Goal: Find specific page/section: Find specific page/section

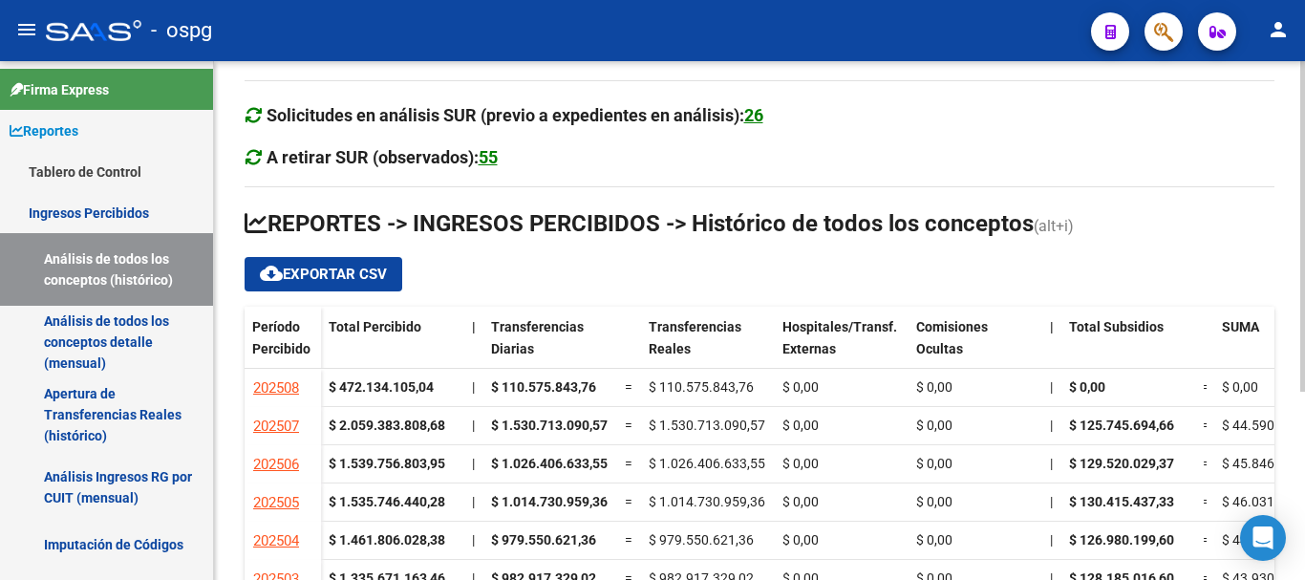
click at [1305, 561] on div at bounding box center [1303, 320] width 5 height 519
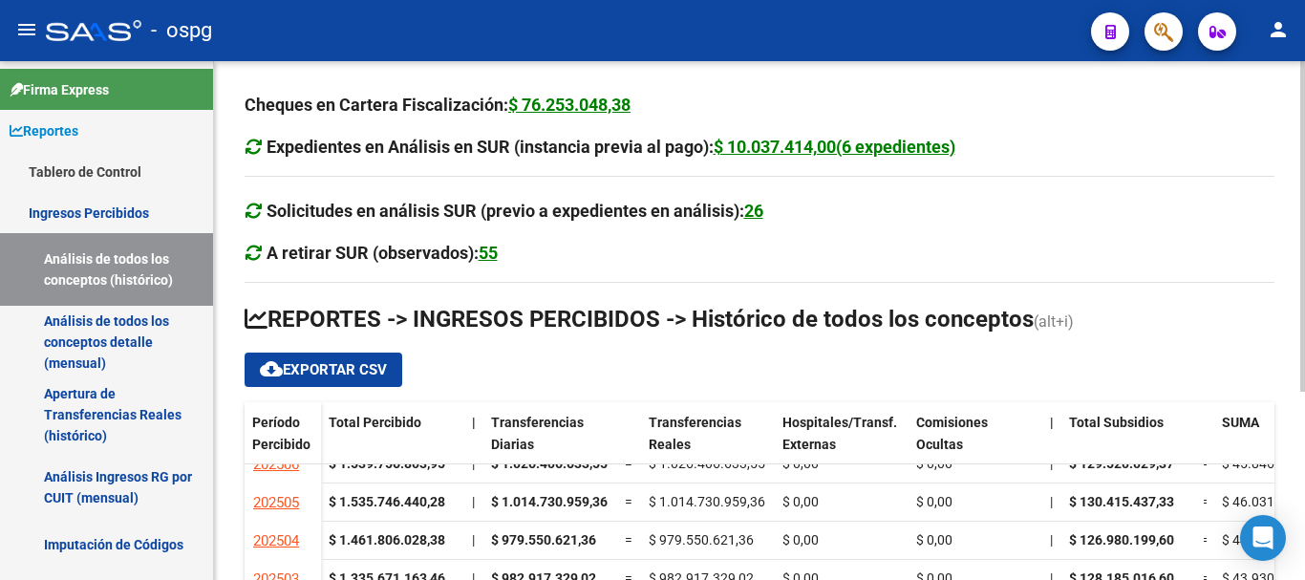
scroll to position [384, 0]
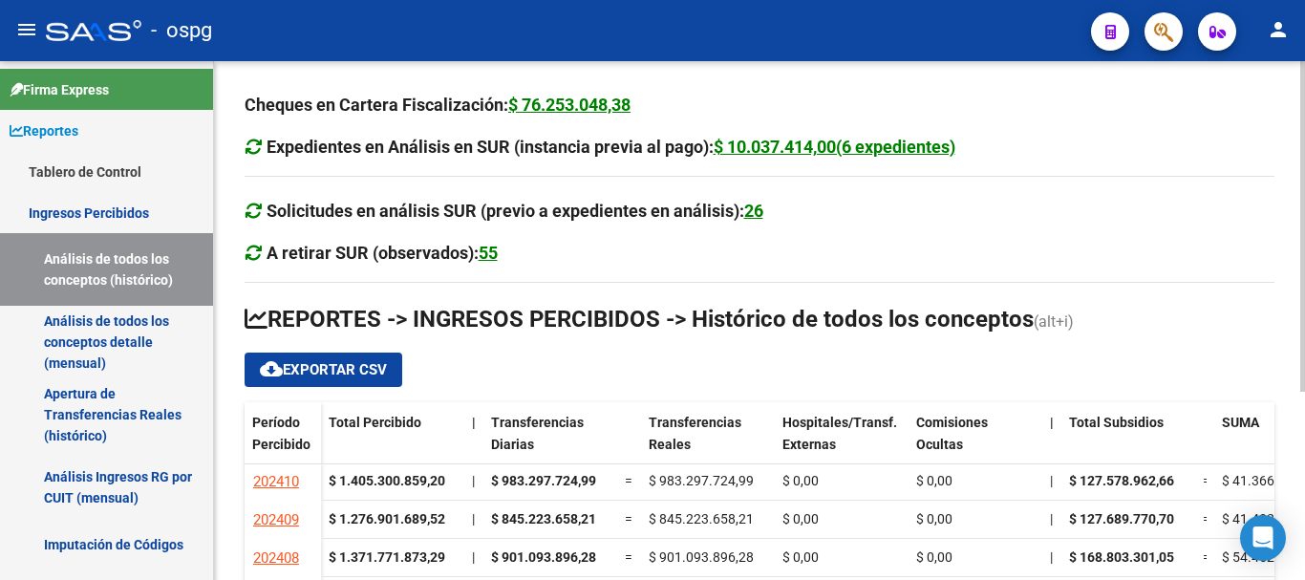
click at [1295, 549] on div "Cheques en Cartera Fiscalización: $ 76.253.048,38 Expedientes en Análisis en SU…" at bounding box center [759, 467] width 1091 height 813
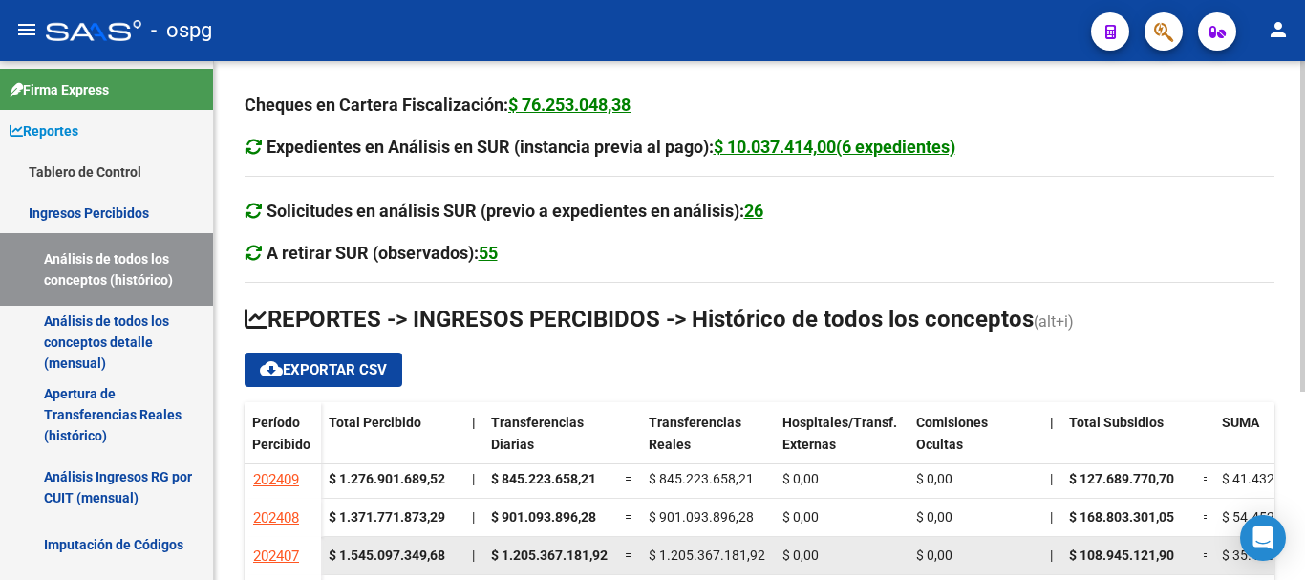
scroll to position [193, 0]
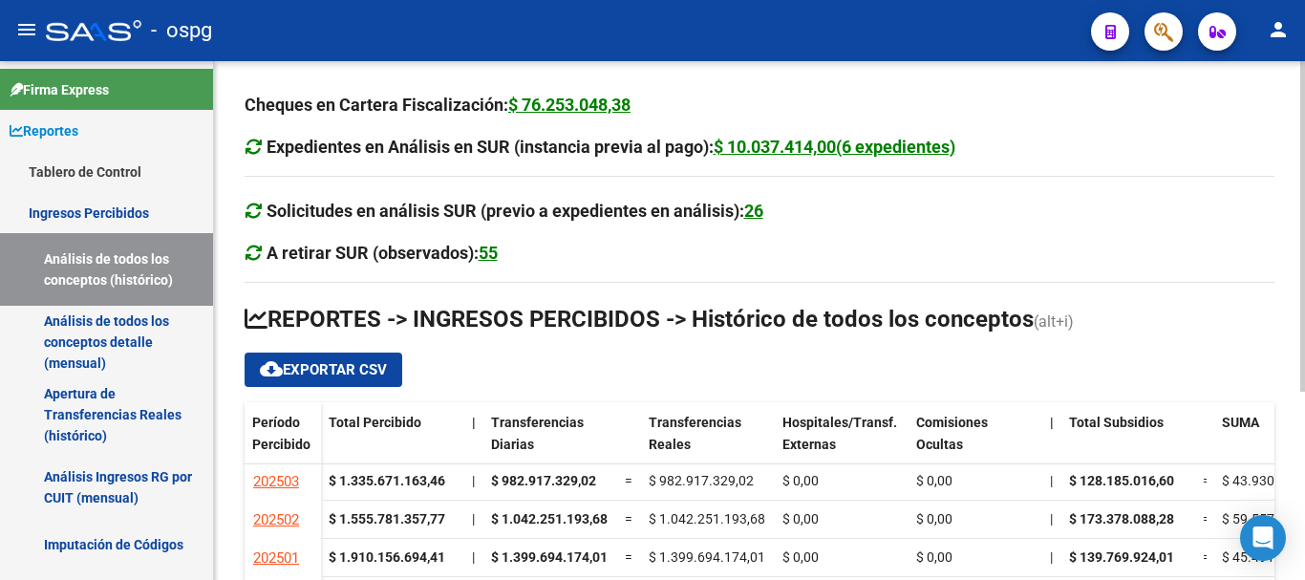
click at [1302, 566] on div at bounding box center [1303, 320] width 5 height 519
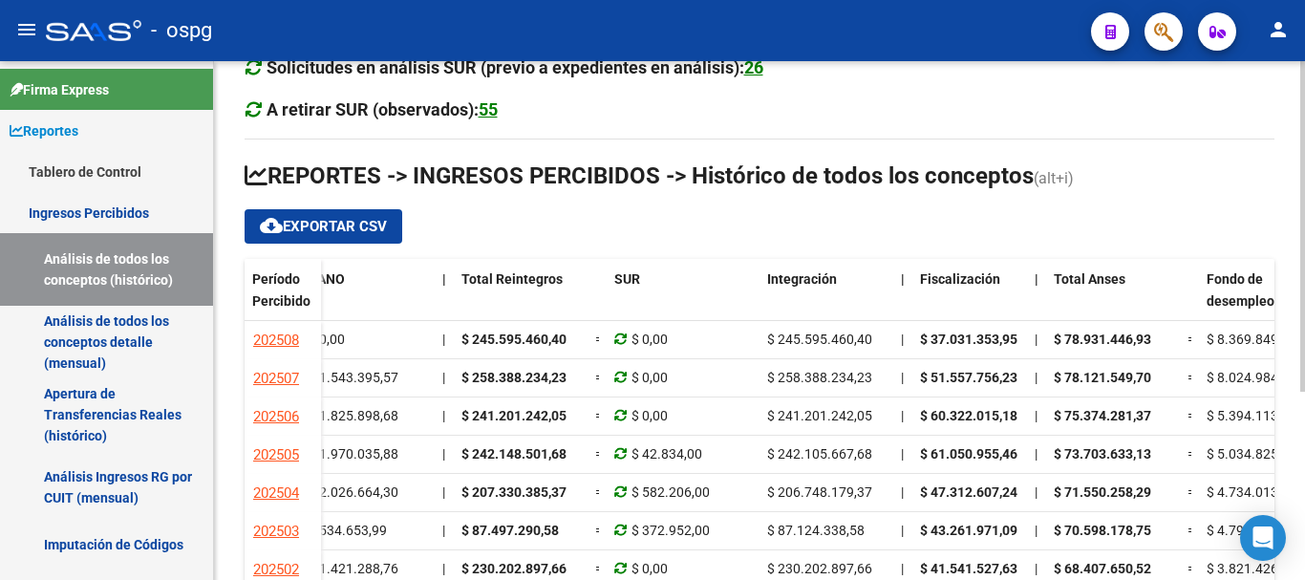
scroll to position [103, 0]
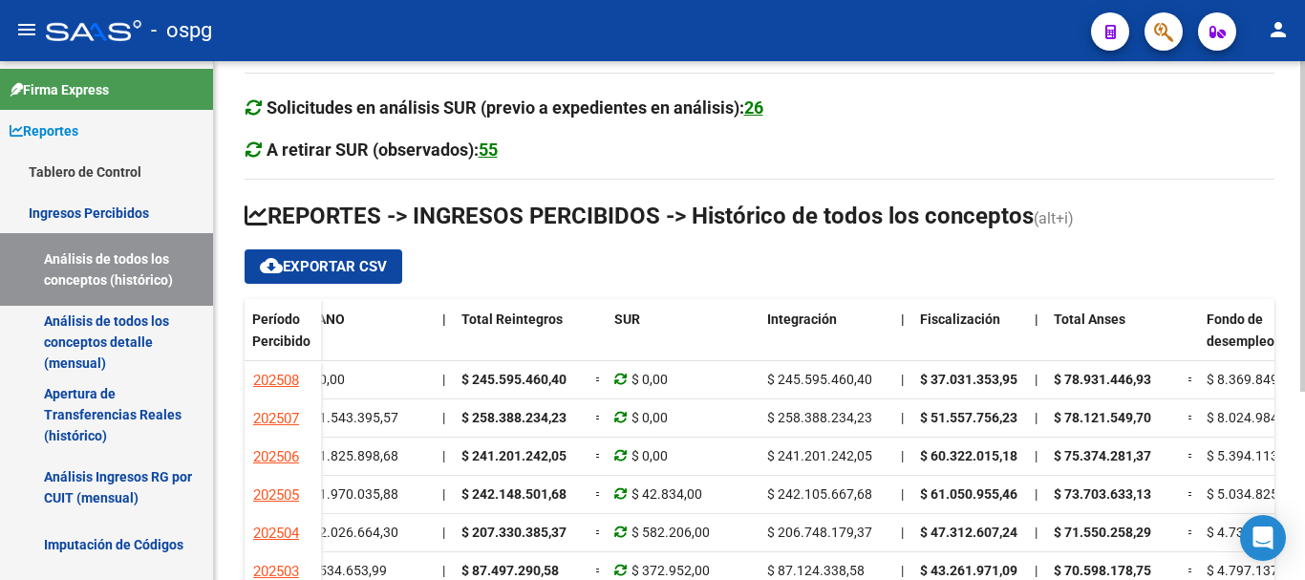
click at [1302, 565] on div at bounding box center [1303, 320] width 5 height 519
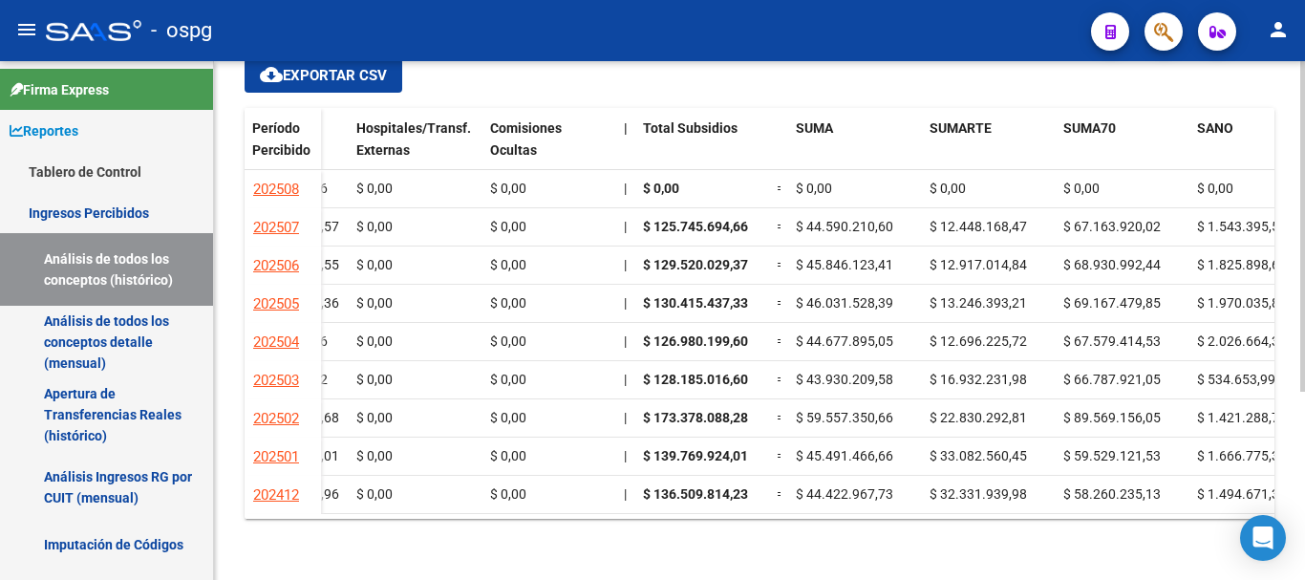
scroll to position [0, 0]
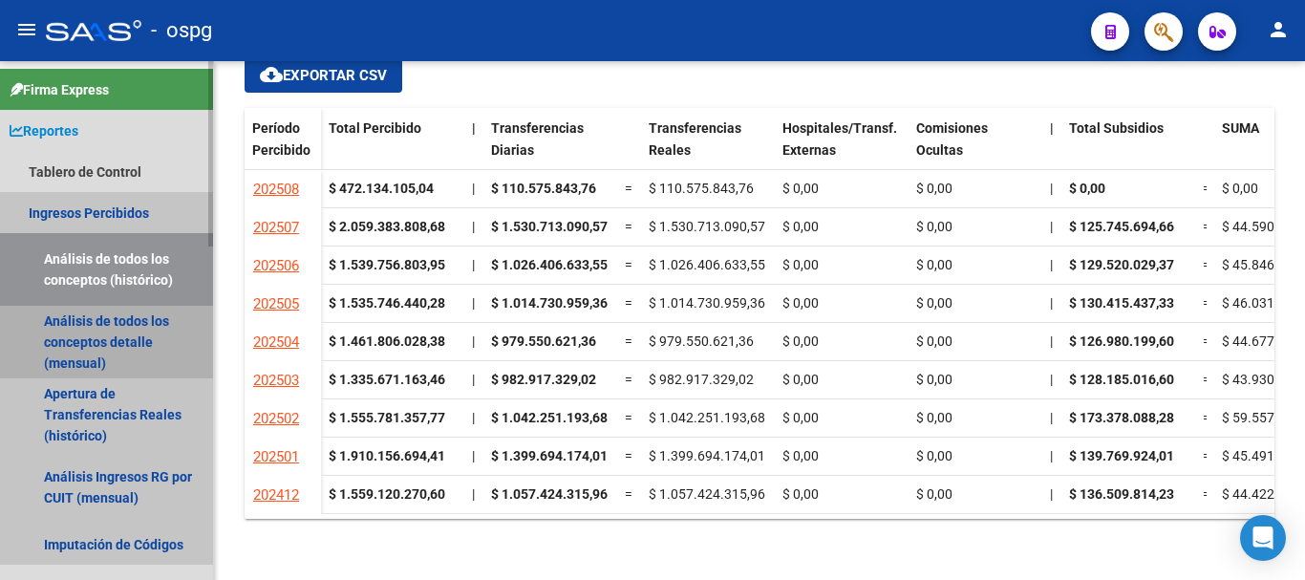
click at [126, 339] on link "Análisis de todos los conceptos detalle (mensual)" at bounding box center [106, 342] width 213 height 73
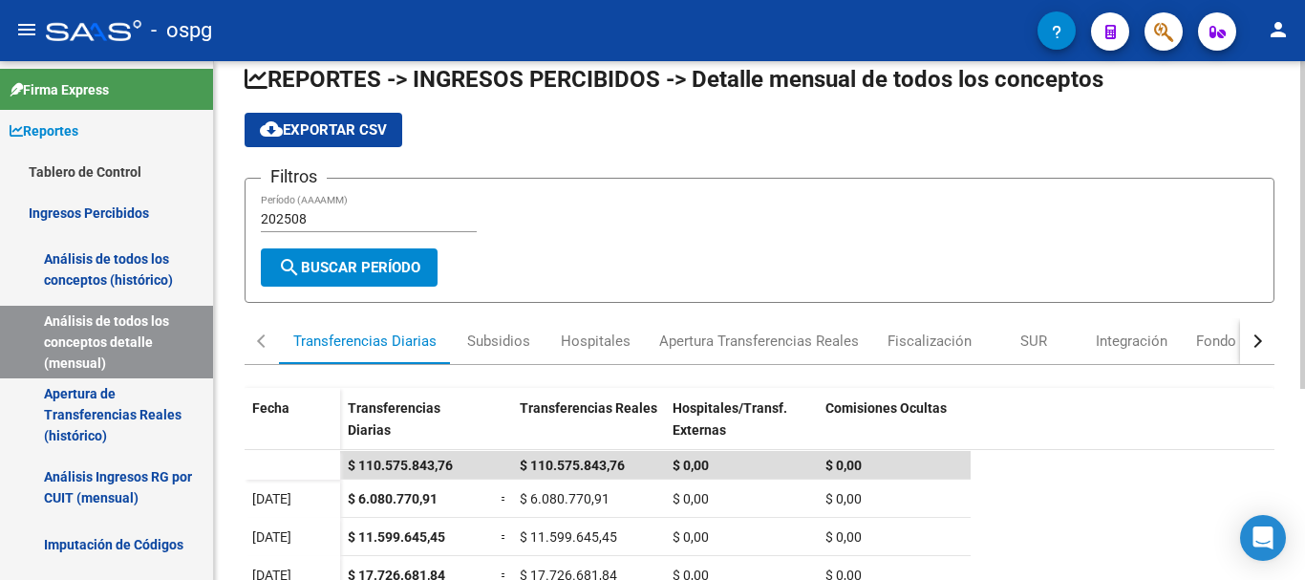
scroll to position [62, 0]
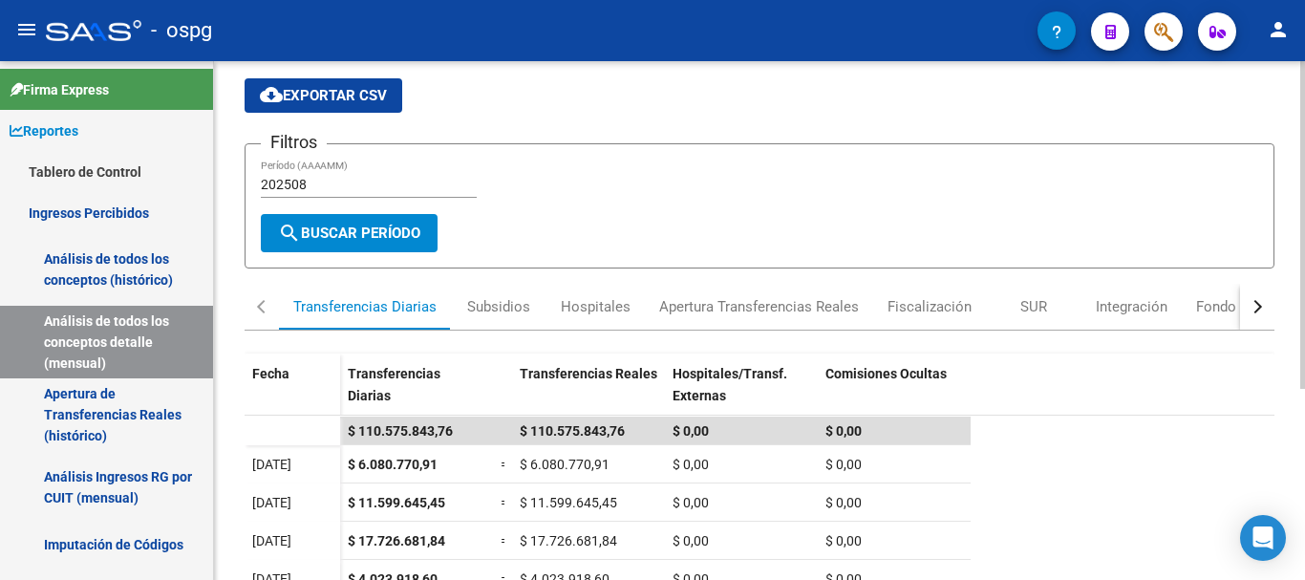
click at [318, 183] on input "202508" at bounding box center [369, 185] width 216 height 16
type input "202507"
click at [360, 230] on span "search Buscar Período" at bounding box center [349, 233] width 142 height 17
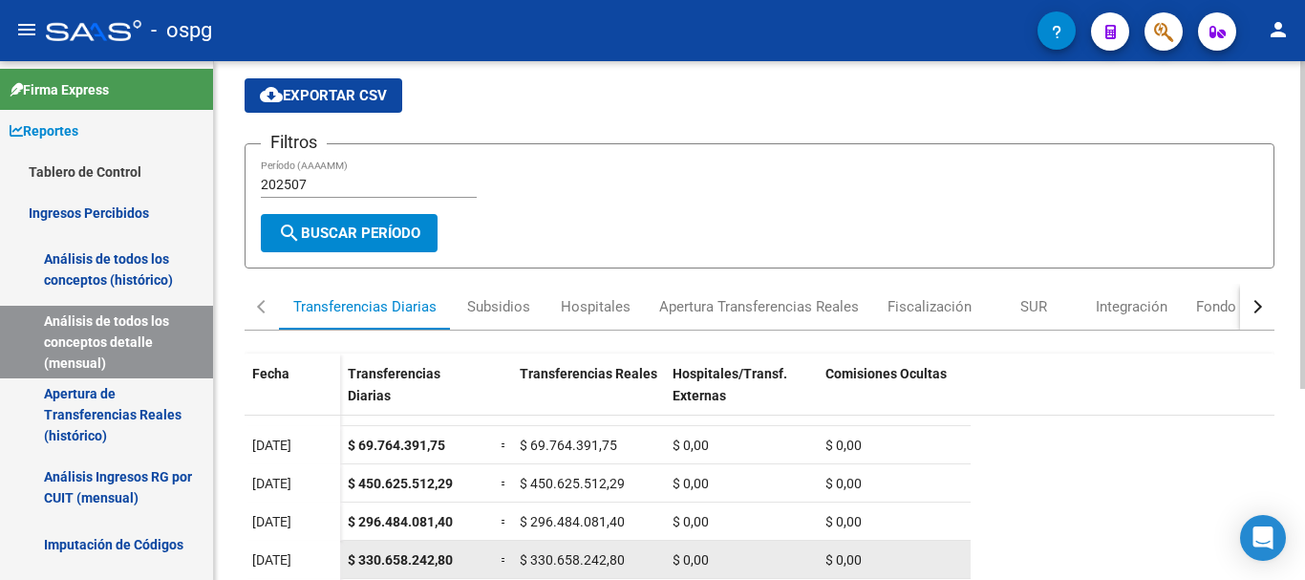
scroll to position [191, 0]
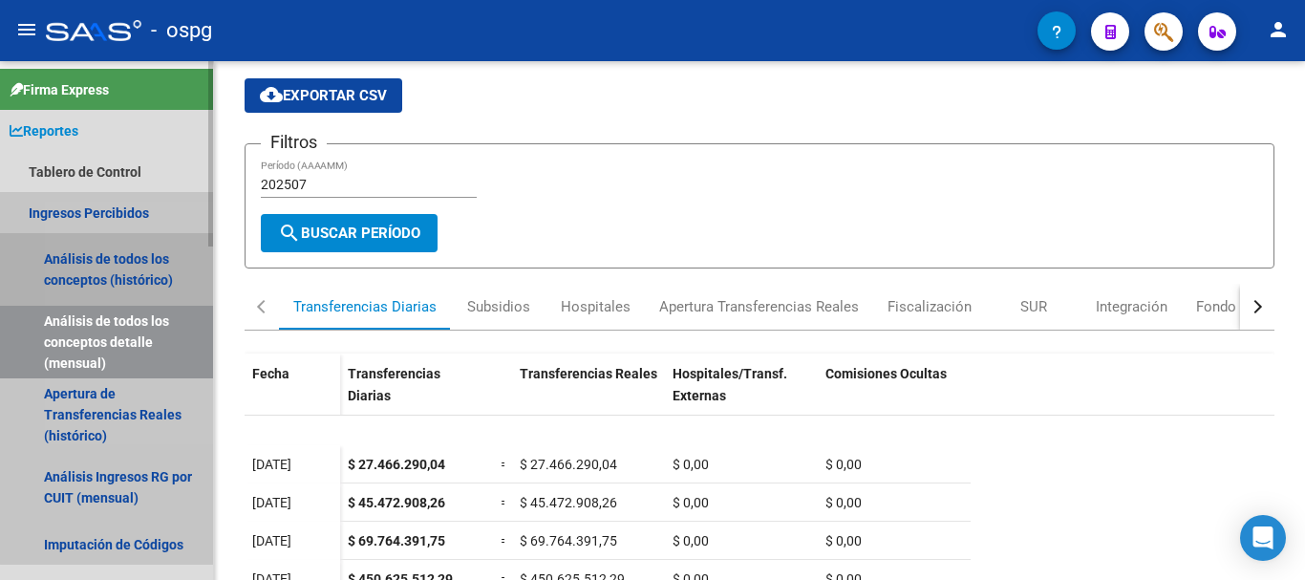
click at [116, 272] on link "Análisis de todos los conceptos (histórico)" at bounding box center [106, 269] width 213 height 73
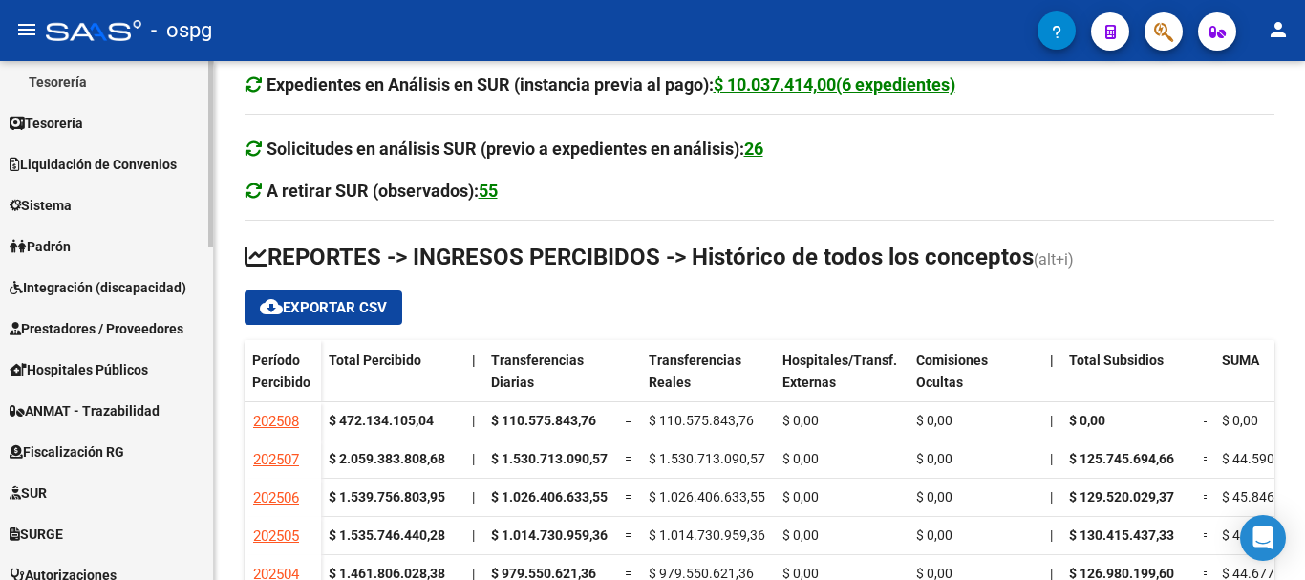
scroll to position [669, 0]
click at [105, 451] on span "Fiscalización RG" at bounding box center [67, 451] width 115 height 21
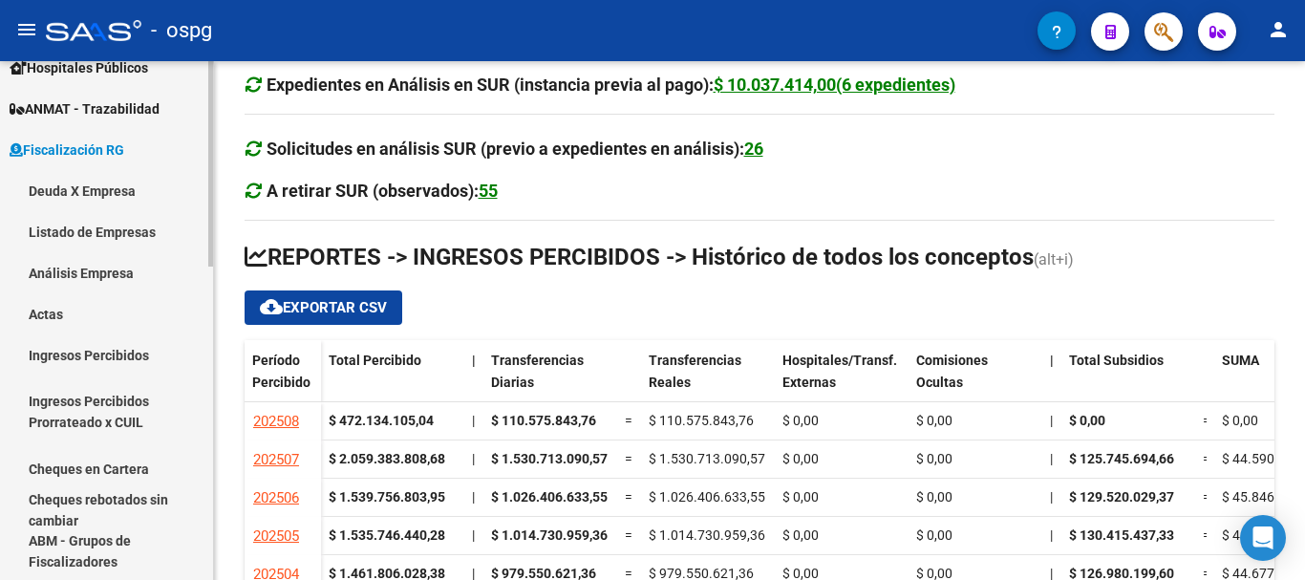
scroll to position [287, 0]
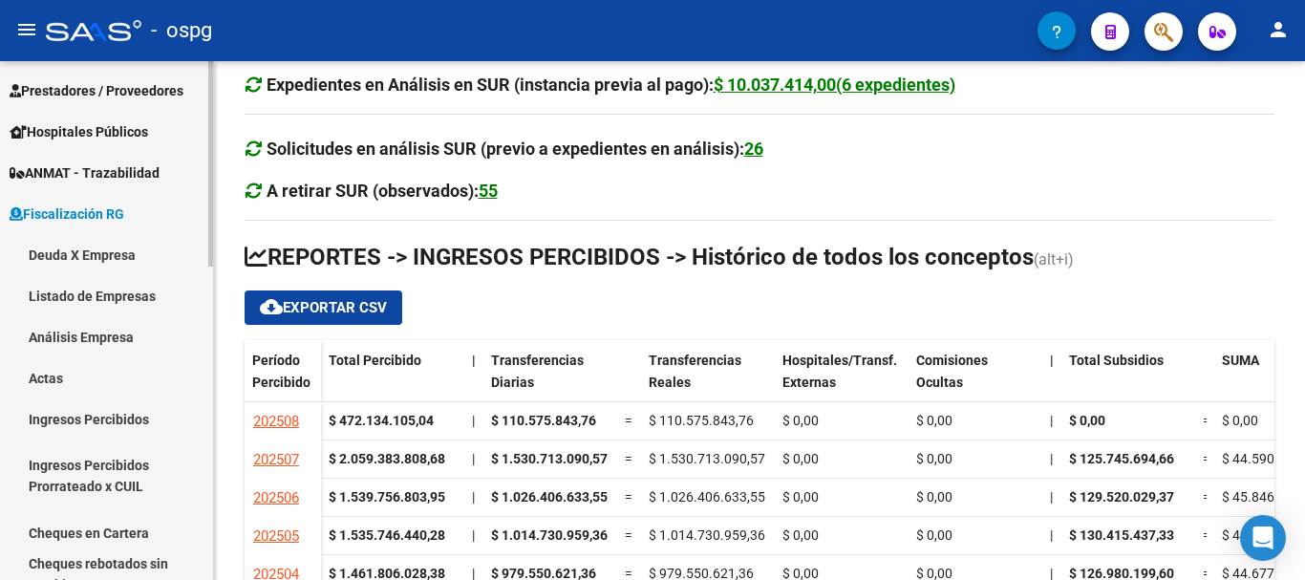
click at [85, 248] on link "Deuda X Empresa" at bounding box center [106, 254] width 213 height 41
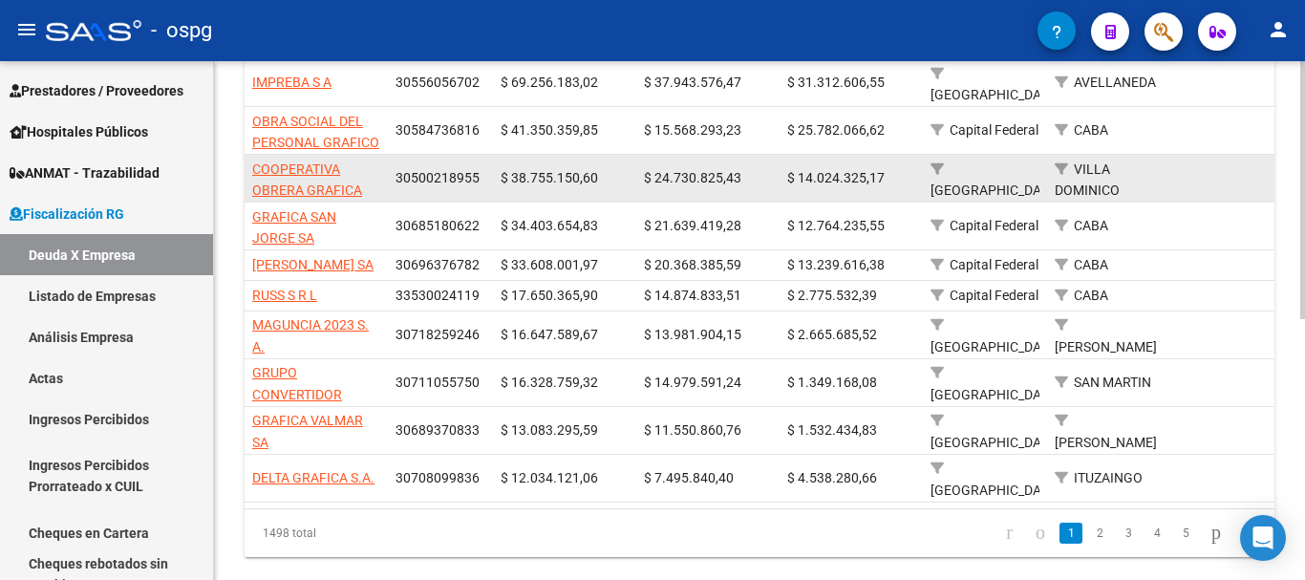
scroll to position [525, 0]
